Goal: Information Seeking & Learning: Learn about a topic

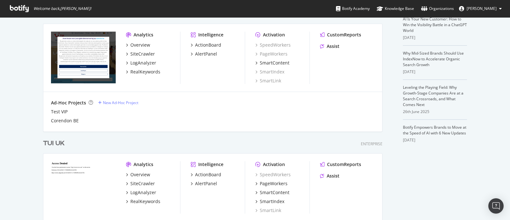
scroll to position [199, 0]
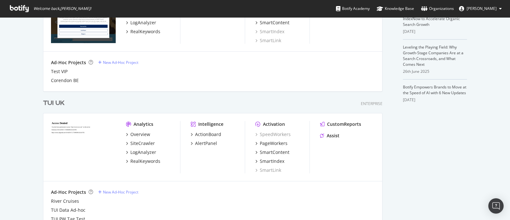
click at [54, 104] on div "TUI UK" at bounding box center [54, 103] width 22 height 9
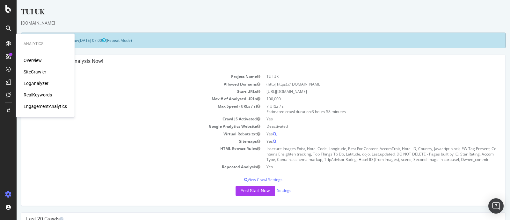
click at [27, 73] on div "SiteCrawler" at bounding box center [35, 72] width 23 height 6
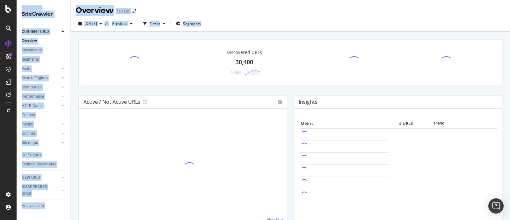
click at [74, 107] on div "Discovered URLs 30,400 -0.46% Active / Not Active URLs Chart (by Value) Chart (…" at bounding box center [291, 142] width 440 height 220
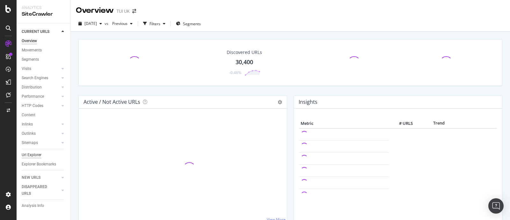
click at [30, 155] on div "Url Explorer" at bounding box center [32, 155] width 20 height 7
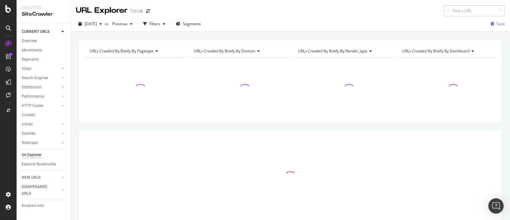
click at [460, 9] on input at bounding box center [474, 10] width 61 height 11
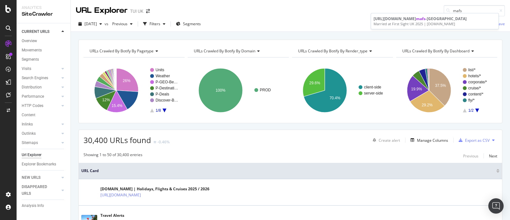
type input "mafs"
